Goal: Task Accomplishment & Management: Complete application form

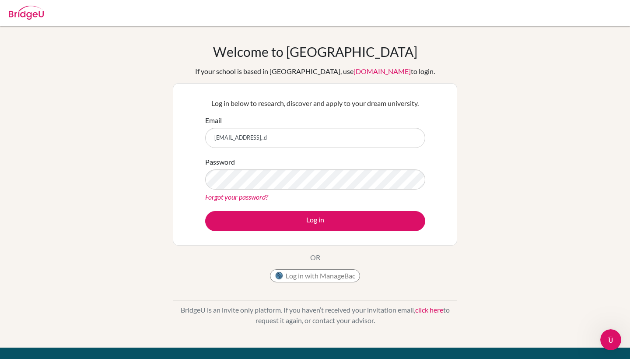
click at [504, 64] on div "Welcome to [GEOGRAPHIC_DATA] If your school is based in [GEOGRAPHIC_DATA], use …" at bounding box center [315, 187] width 630 height 286
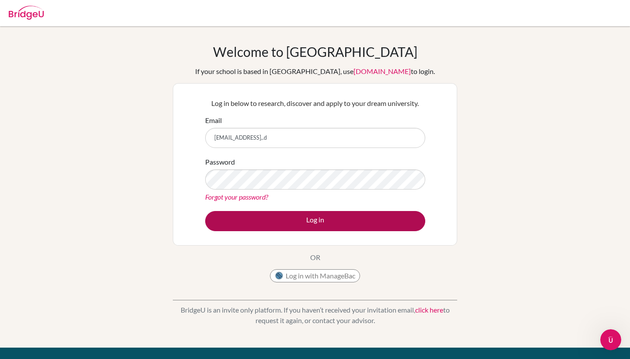
click at [371, 216] on button "Log in" at bounding box center [315, 221] width 220 height 20
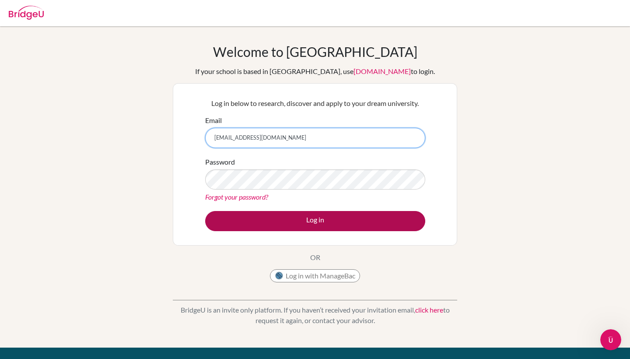
type input "[EMAIL_ADDRESS][DOMAIN_NAME]"
click at [358, 218] on button "Log in" at bounding box center [315, 221] width 220 height 20
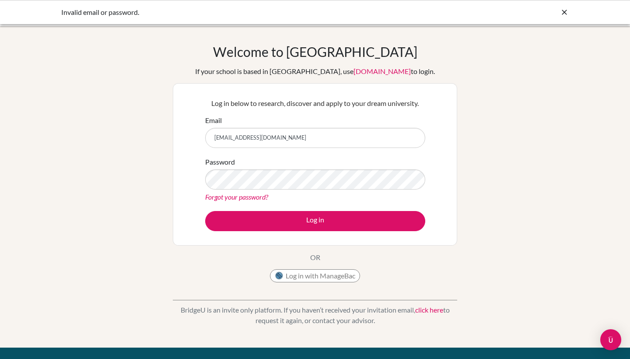
click at [463, 164] on div "Welcome to [GEOGRAPHIC_DATA] If your school is based in [GEOGRAPHIC_DATA], use …" at bounding box center [315, 187] width 630 height 286
click at [444, 213] on div "Log in below to research, discover and apply to your dream university. Email [E…" at bounding box center [315, 164] width 284 height 162
click at [309, 278] on button "Log in with ManageBac" at bounding box center [315, 275] width 90 height 13
click at [320, 273] on button "Log in with ManageBac" at bounding box center [315, 275] width 90 height 13
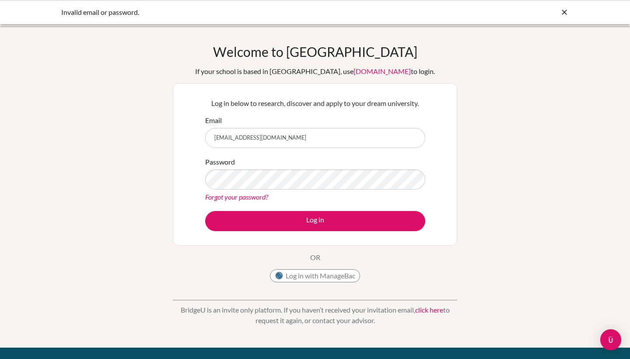
click at [320, 273] on button "Log in with ManageBac" at bounding box center [315, 275] width 90 height 13
click at [231, 325] on div "BridgeU is an invite only platform. If you haven’t received your invitation ema…" at bounding box center [315, 308] width 284 height 43
click at [308, 273] on button "Log in with ManageBac" at bounding box center [315, 275] width 90 height 13
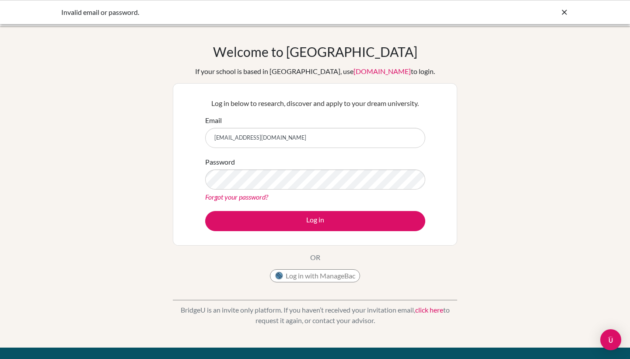
click at [308, 273] on button "Log in with ManageBac" at bounding box center [315, 275] width 90 height 13
